Goal: Find specific page/section: Find specific page/section

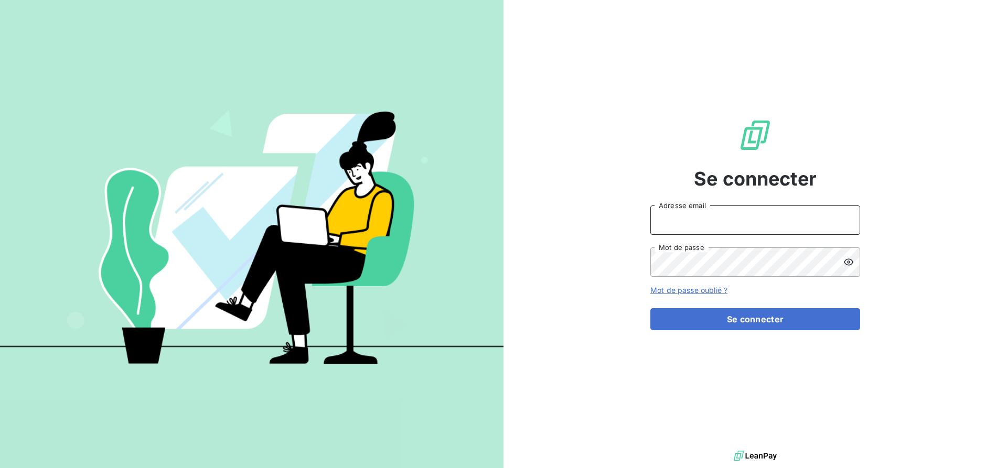
click at [695, 223] on input "Adresse email" at bounding box center [755, 220] width 210 height 29
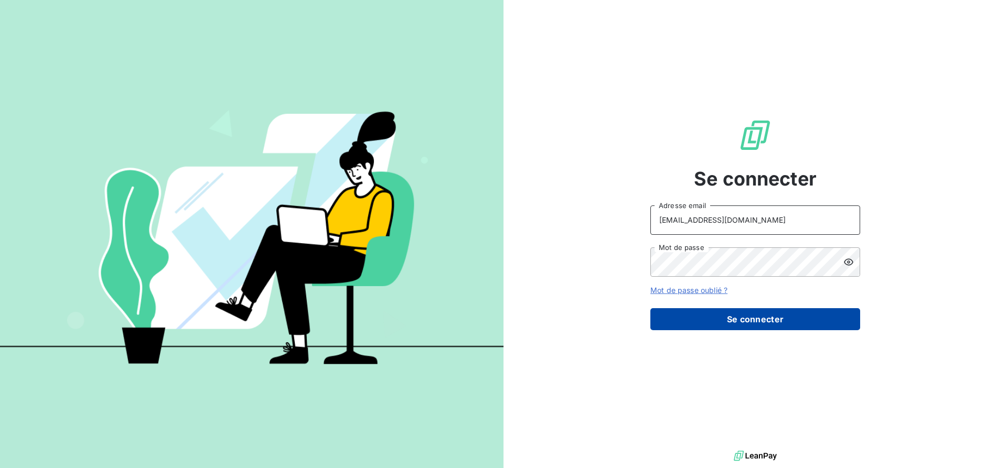
type input "[EMAIL_ADDRESS][DOMAIN_NAME]"
click at [761, 324] on button "Se connecter" at bounding box center [755, 319] width 210 height 22
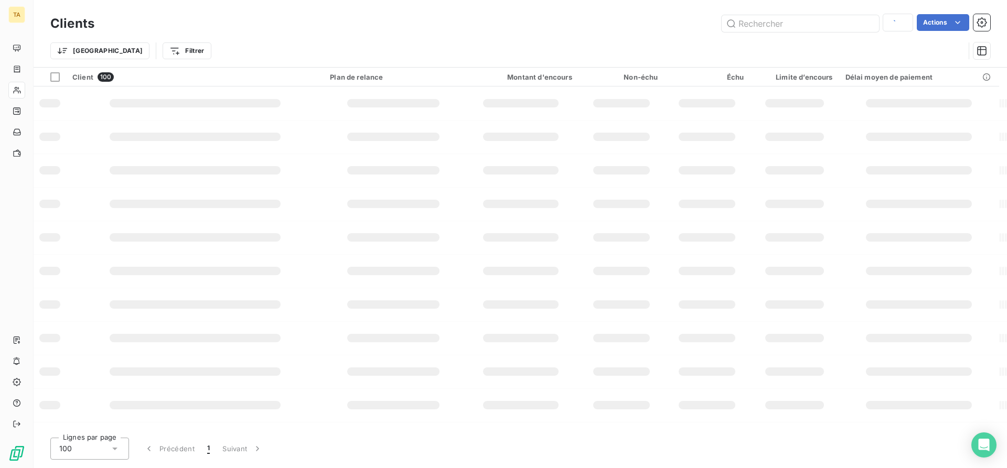
type input "ifa"
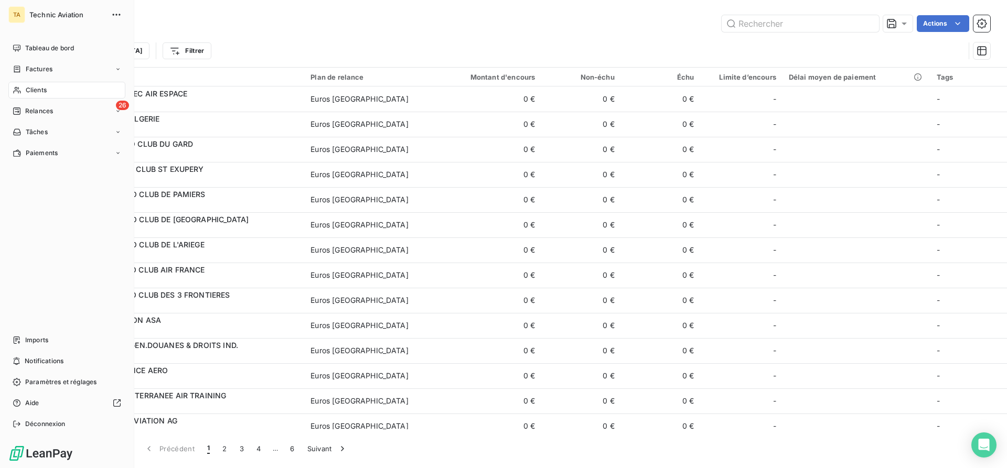
click at [25, 88] on div "Clients" at bounding box center [66, 90] width 117 height 17
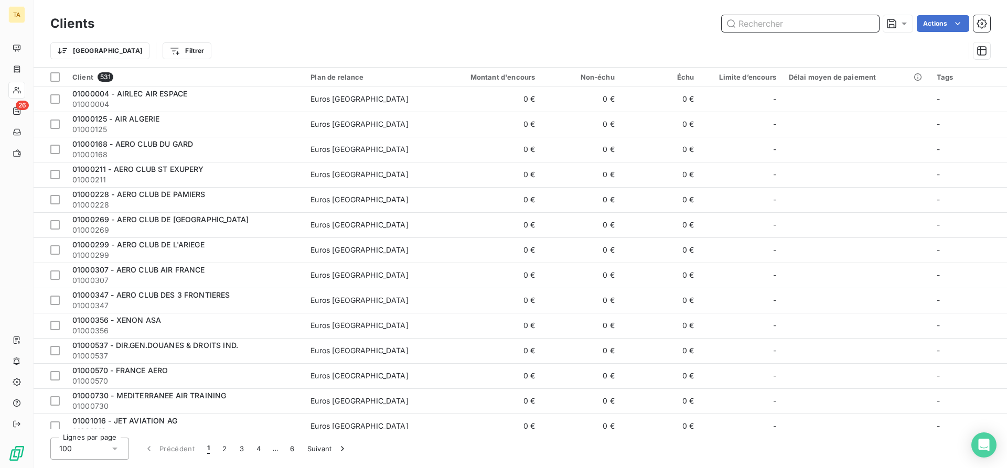
click at [763, 24] on input "text" at bounding box center [799, 23] width 157 height 17
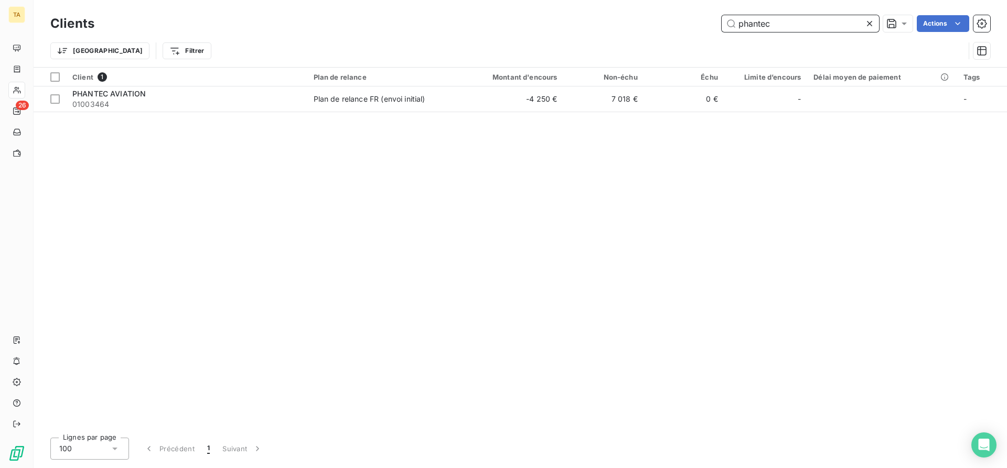
type input "phantec"
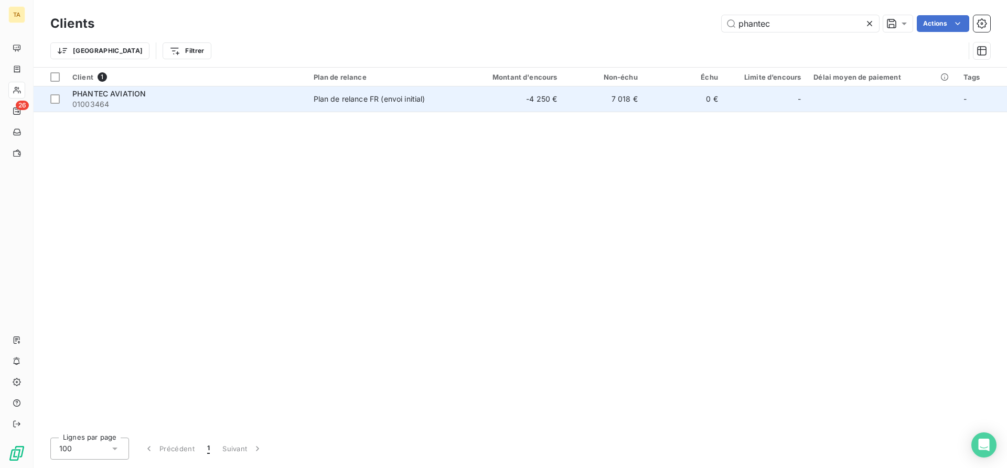
click at [387, 95] on div "Plan de relance FR (envoi initial)" at bounding box center [370, 99] width 112 height 10
